Goal: Task Accomplishment & Management: Manage account settings

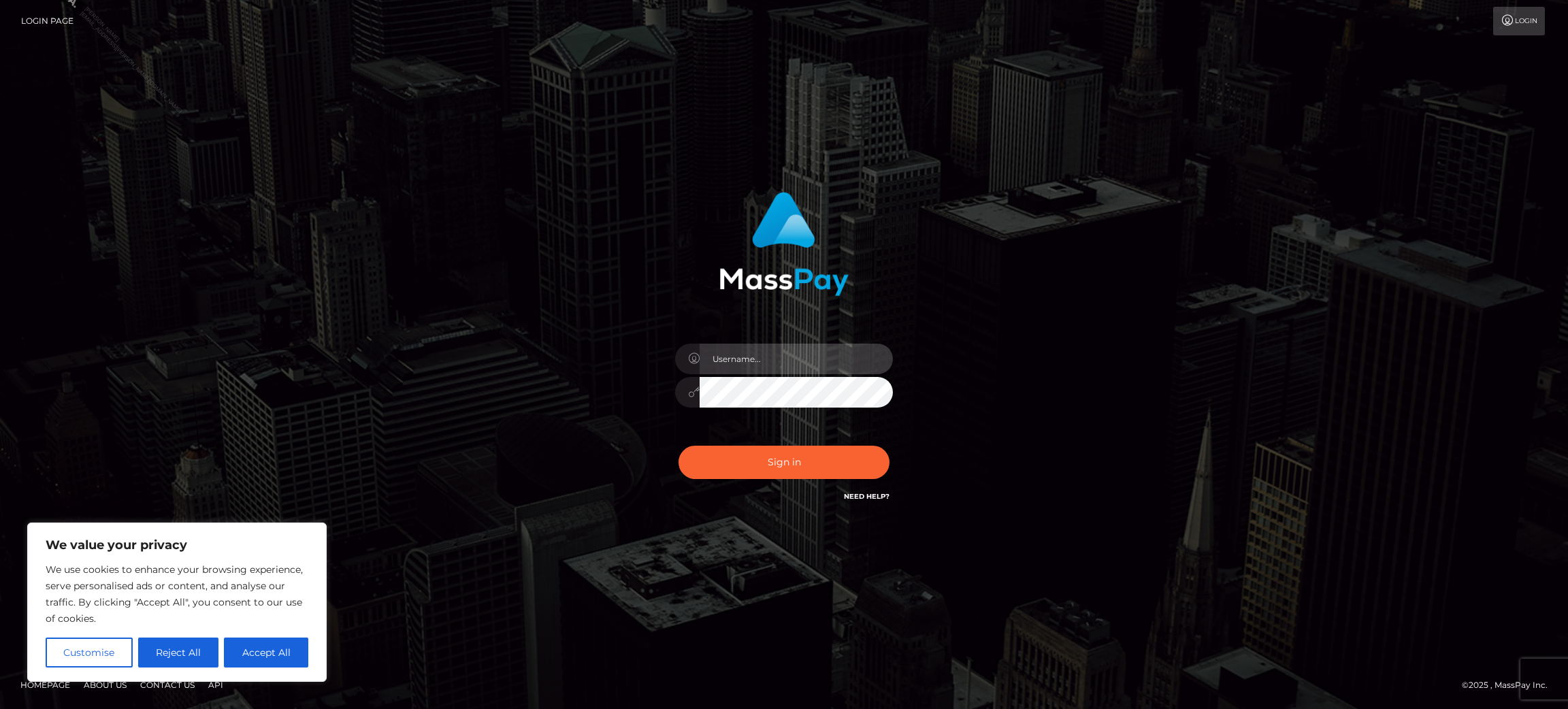
type input "Jasmine.ACE"
click at [798, 467] on button "Sign in" at bounding box center [784, 463] width 211 height 33
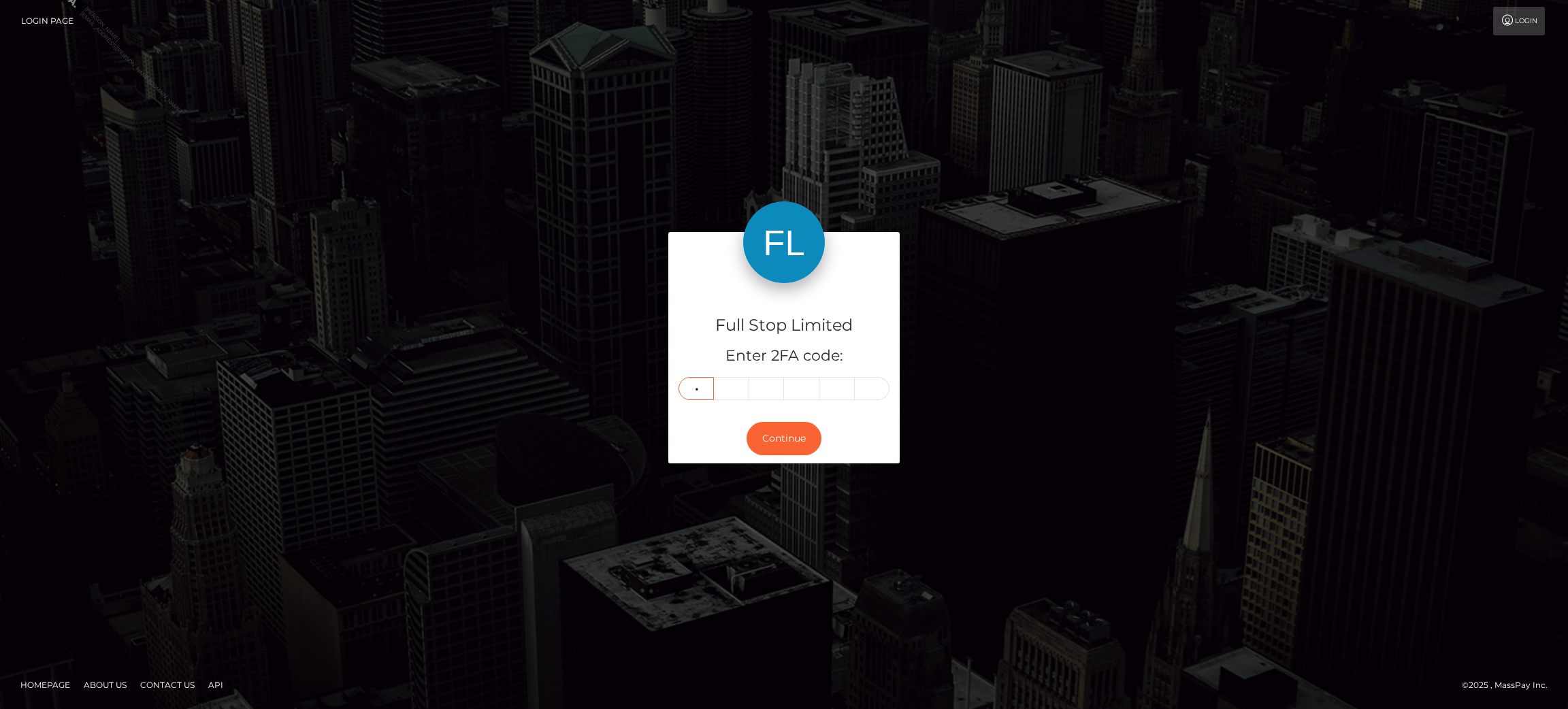
type input "7"
type input "4"
type input "2"
type input "9"
type input "2"
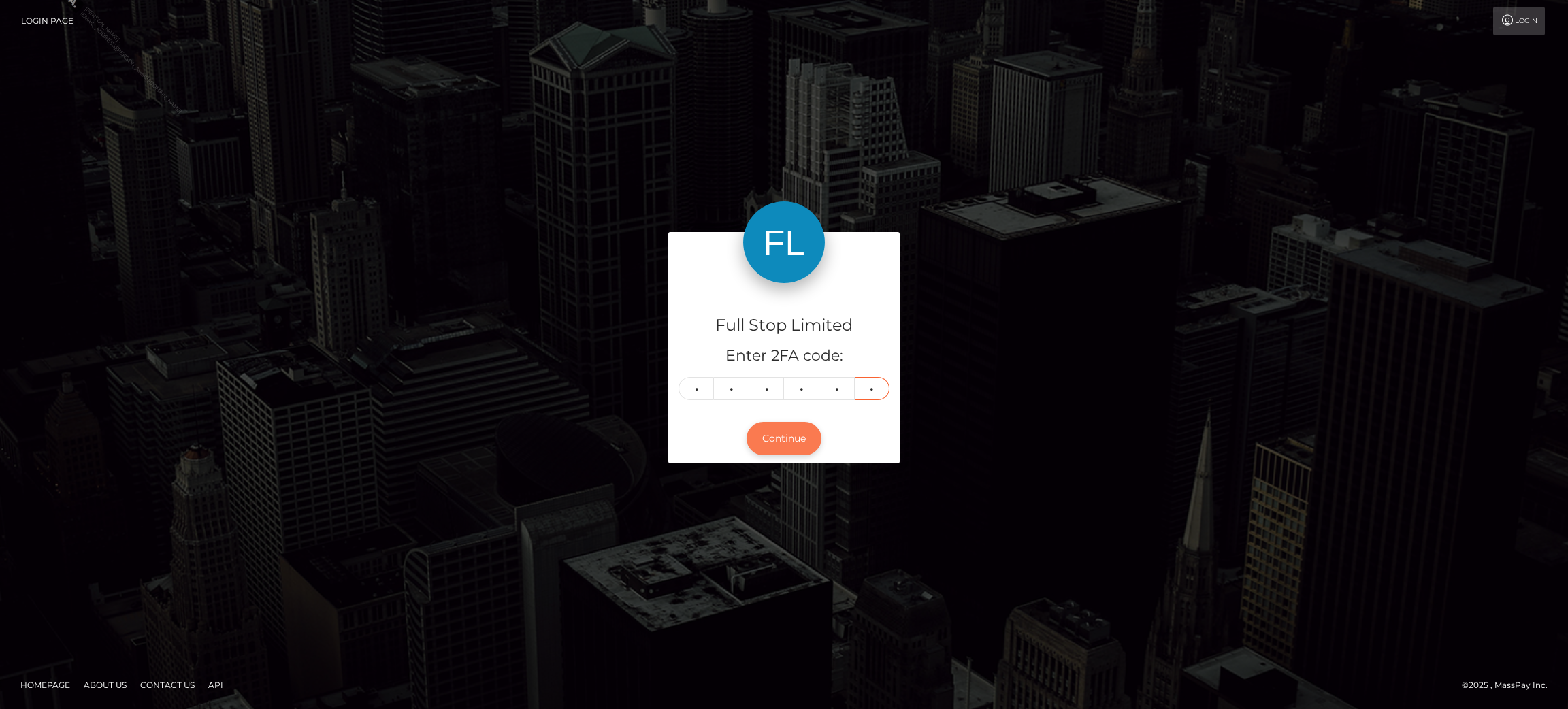
type input "6"
click at [782, 445] on button "Continue" at bounding box center [784, 438] width 75 height 33
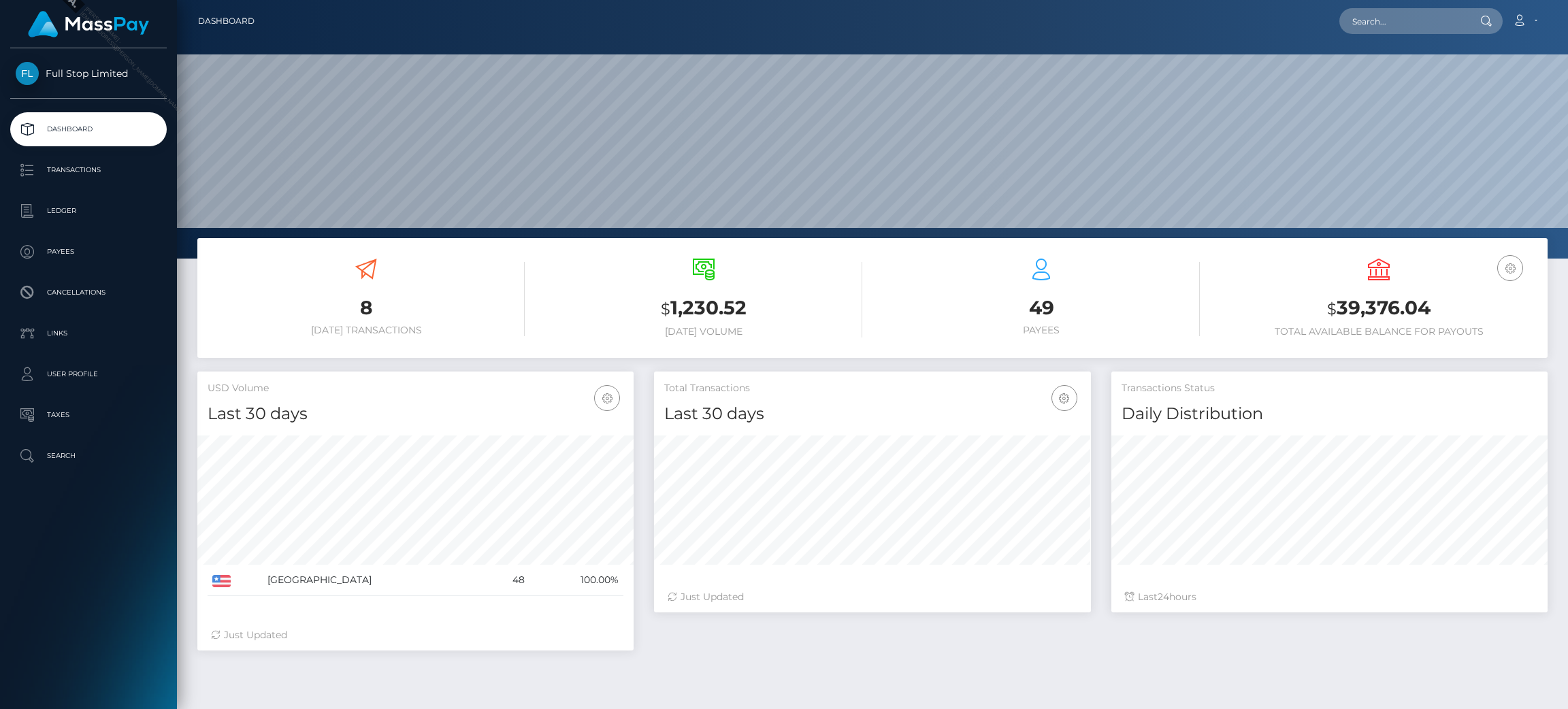
scroll to position [242, 436]
drag, startPoint x: 1435, startPoint y: 304, endPoint x: 1340, endPoint y: 315, distance: 95.6
click at [1340, 315] on h3 "$ 39,376.04" at bounding box center [1378, 309] width 317 height 28
copy h3 "39,376.04"
